Goal: Find specific page/section: Find specific page/section

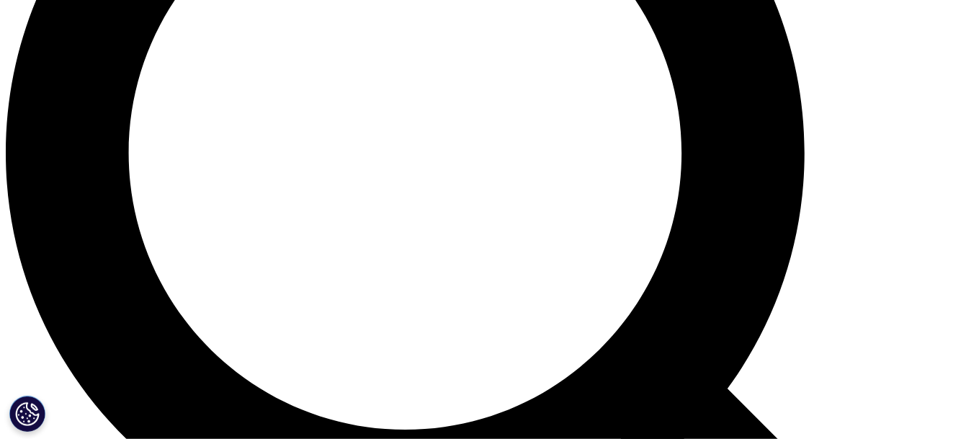
scroll to position [1226, 0]
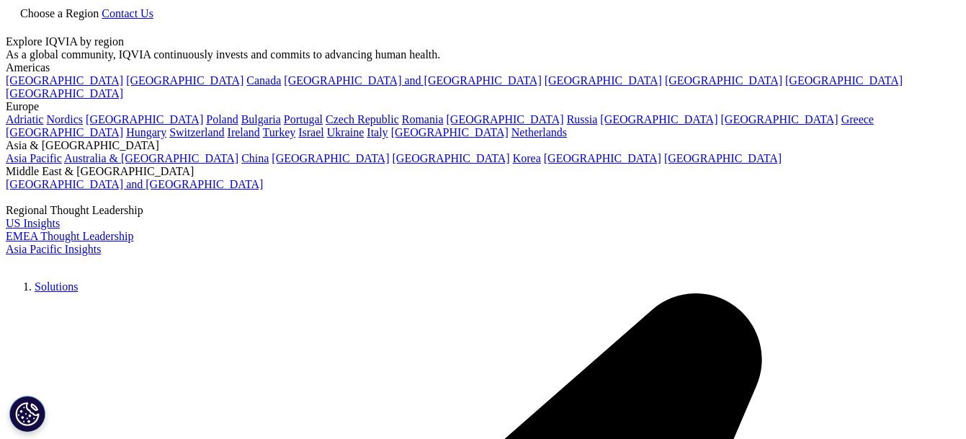
click at [246, 86] on link "Canada" at bounding box center [263, 80] width 35 height 12
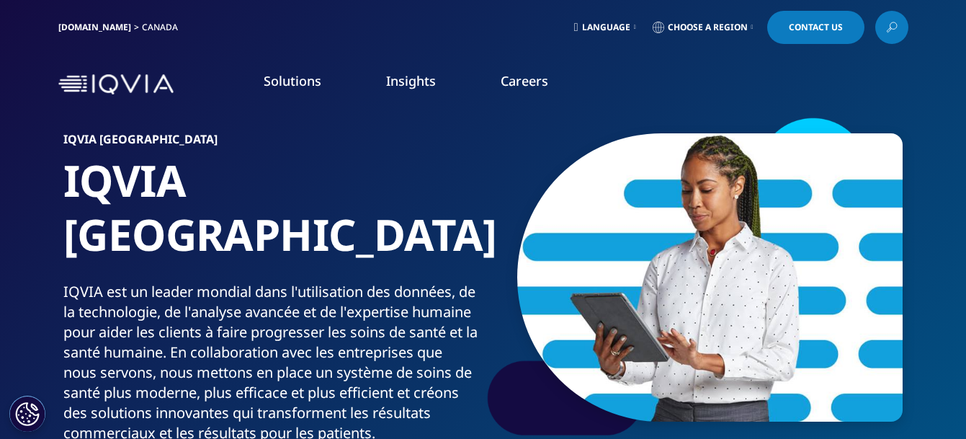
click at [70, 78] on img at bounding box center [115, 84] width 115 height 21
